Goal: Information Seeking & Learning: Learn about a topic

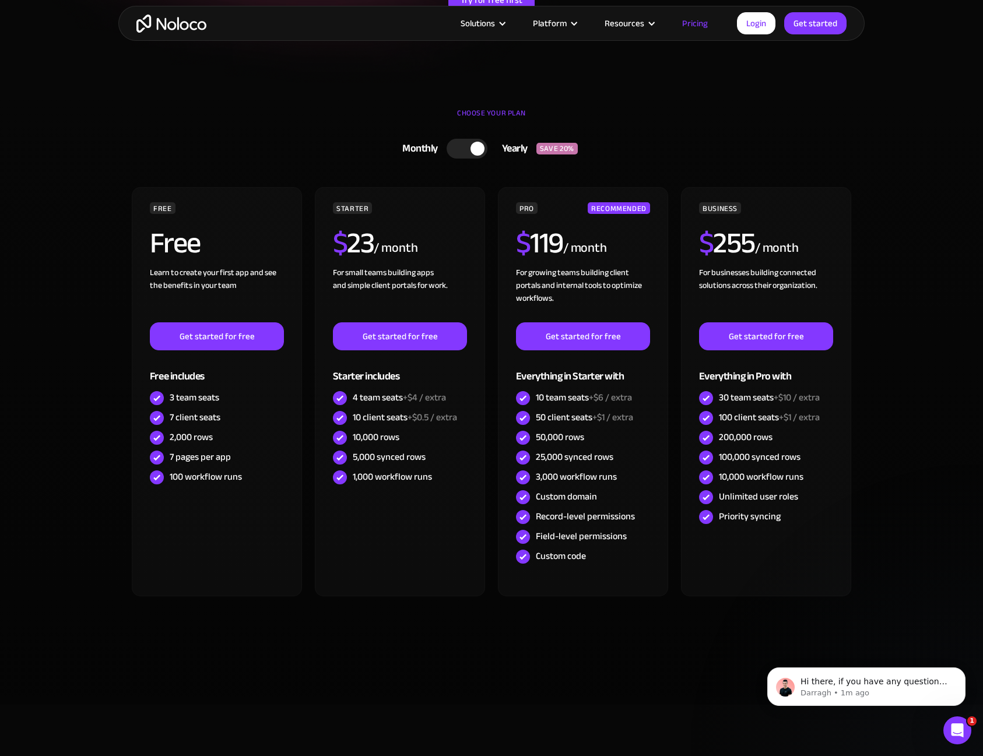
scroll to position [292, 0]
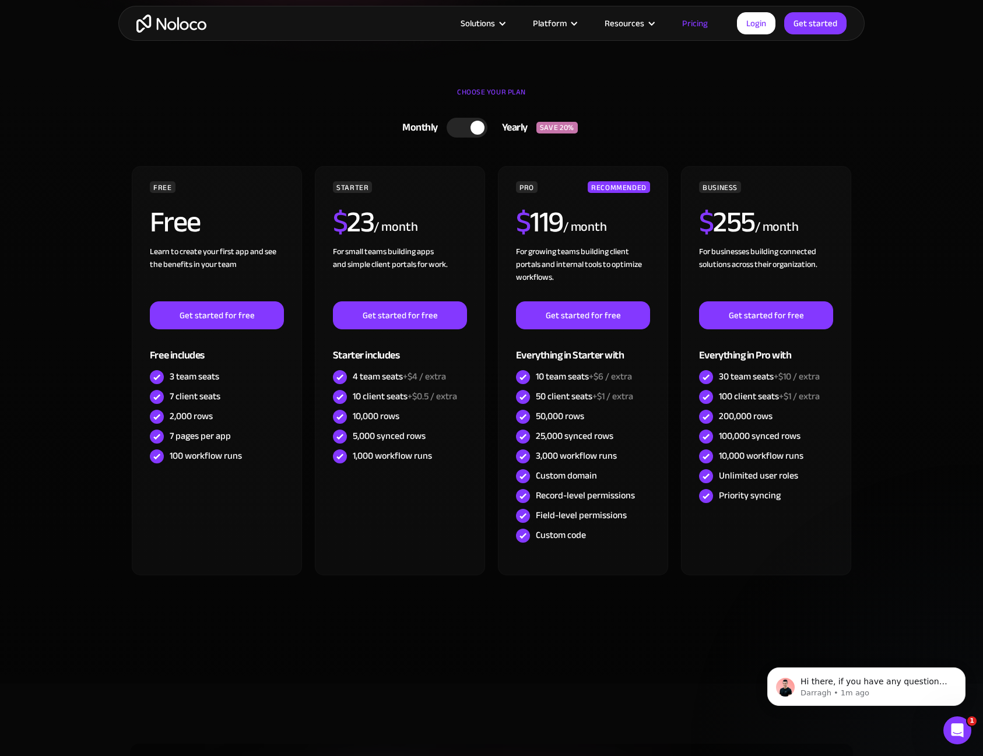
click at [515, 128] on div "Yearly" at bounding box center [511, 127] width 49 height 17
click at [936, 384] on section "CHOOSE YOUR PLAN Monthly Yearly SAVE 20% Monthly Yearly SAVE 20% FREE Free Lear…" at bounding box center [491, 378] width 983 height 612
click at [895, 542] on section "CHOOSE YOUR PLAN Monthly Yearly SAVE 20% Monthly Yearly SAVE 20% FREE Free Lear…" at bounding box center [491, 378] width 983 height 612
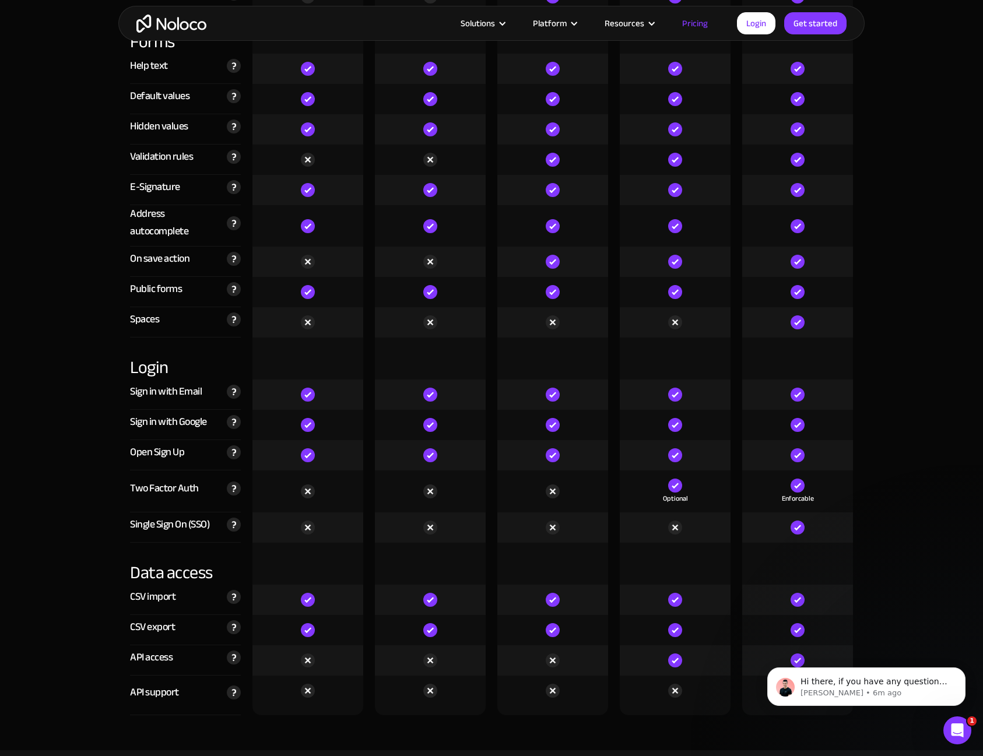
scroll to position [3615, 0]
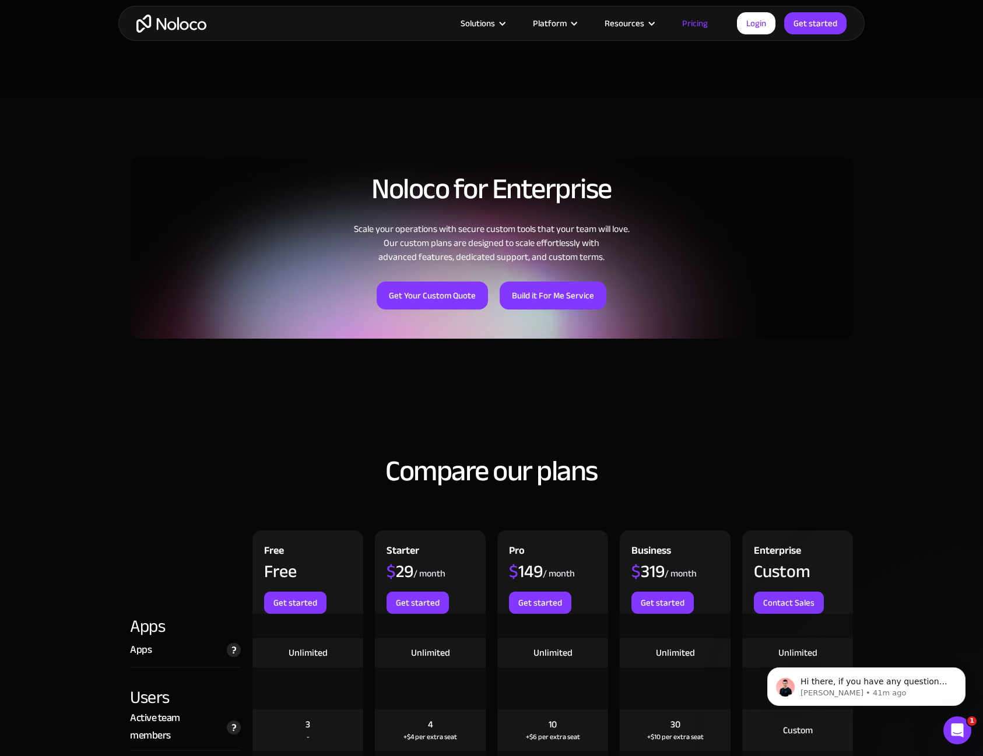
scroll to position [816, 0]
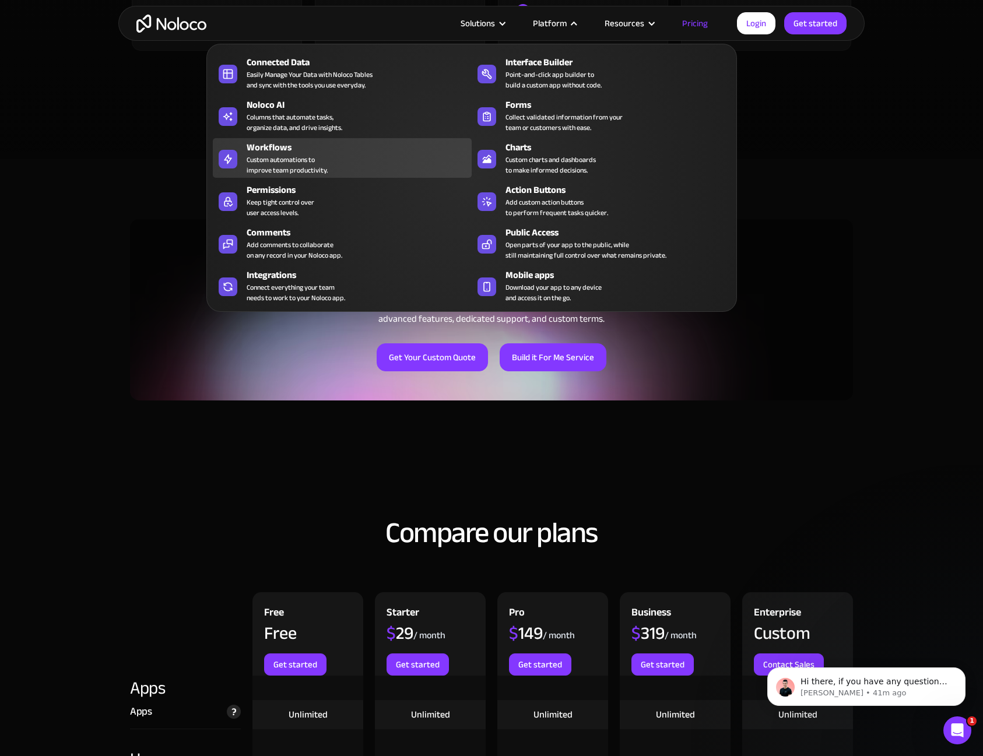
click at [284, 159] on div "Custom automations to improve team productivity." at bounding box center [287, 164] width 81 height 21
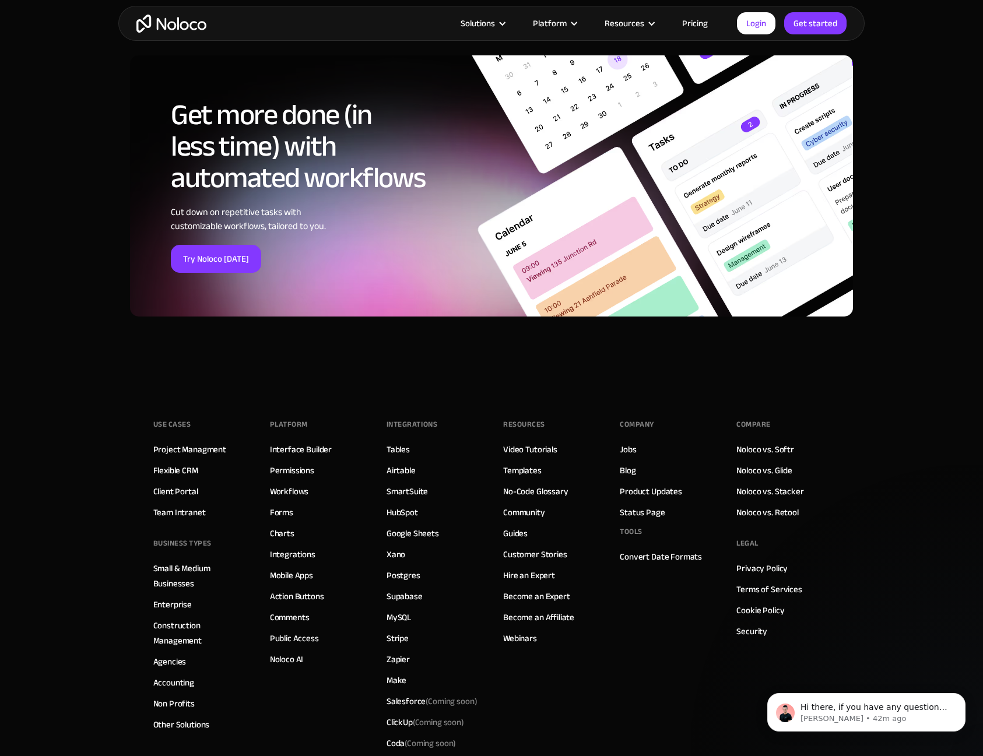
scroll to position [4081, 0]
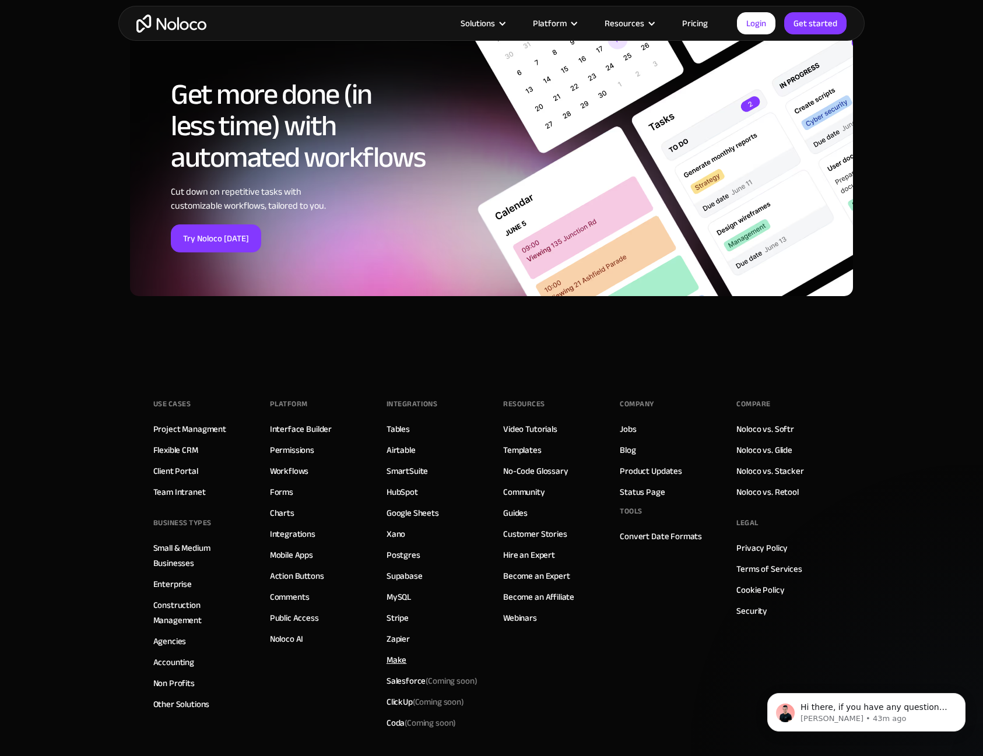
click at [396, 661] on link "Make" at bounding box center [397, 659] width 20 height 15
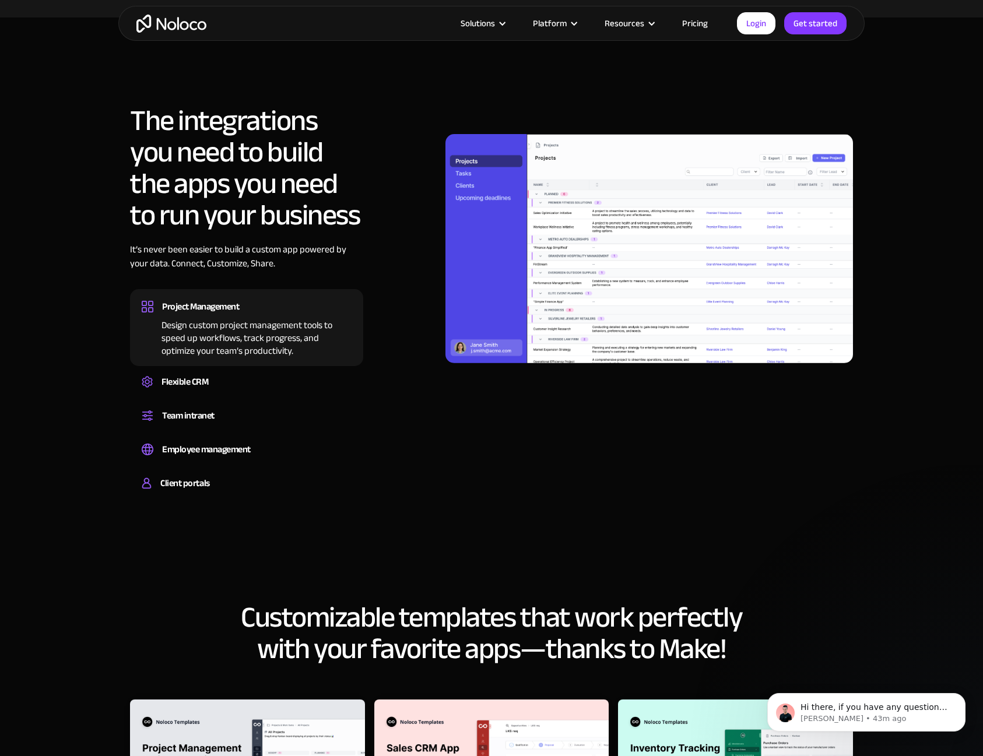
scroll to position [816, 0]
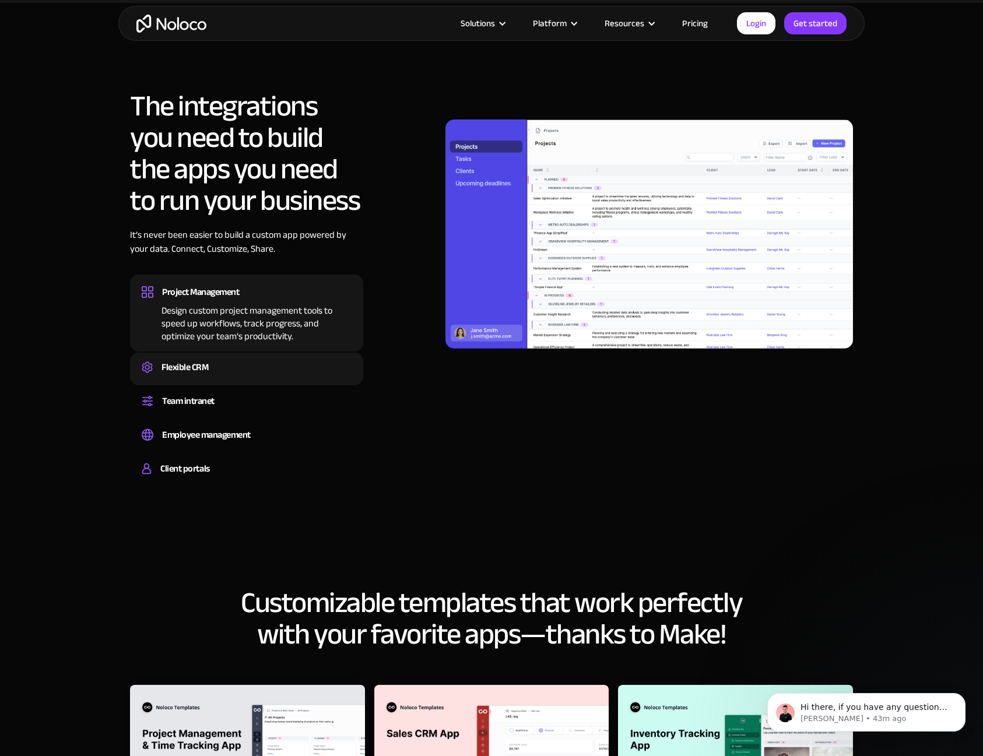
click at [191, 369] on div "Flexible CRM" at bounding box center [184, 367] width 47 height 17
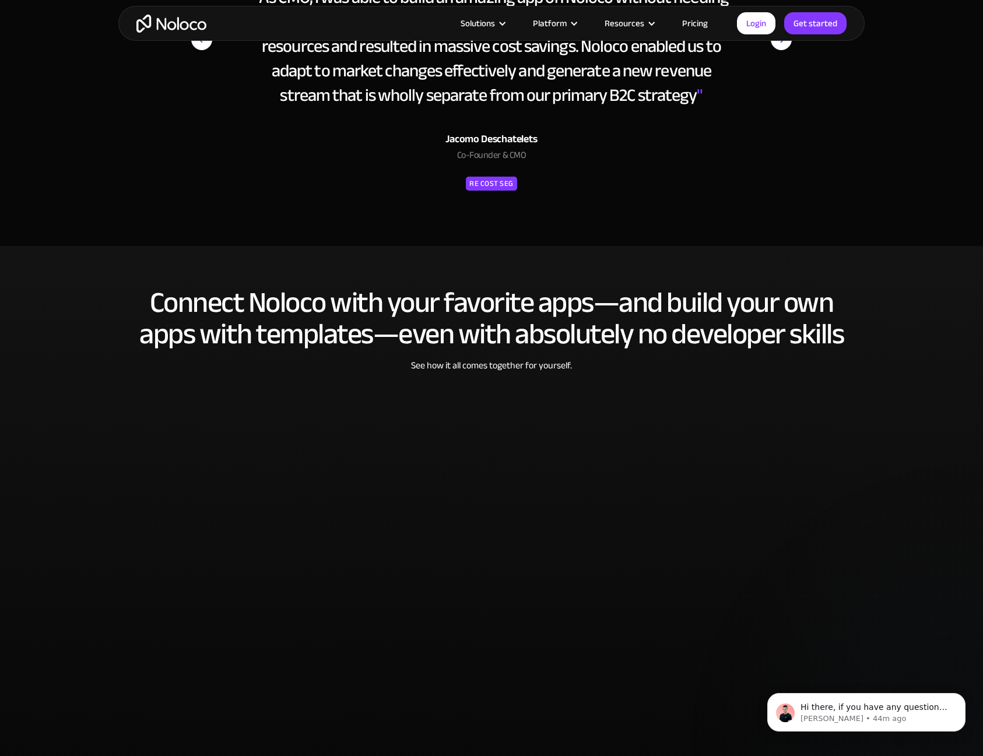
scroll to position [2274, 0]
